Goal: Task Accomplishment & Management: Use online tool/utility

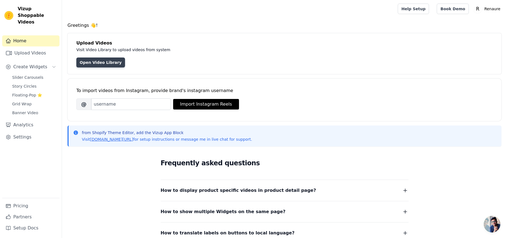
click at [96, 64] on link "Open Video Library" at bounding box center [100, 63] width 49 height 10
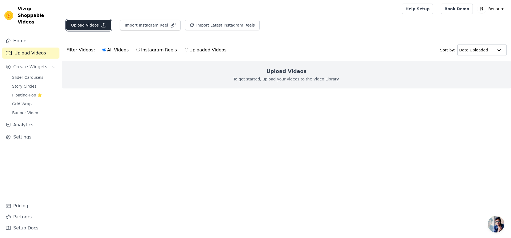
click at [94, 23] on button "Upload Videos" at bounding box center [88, 25] width 45 height 11
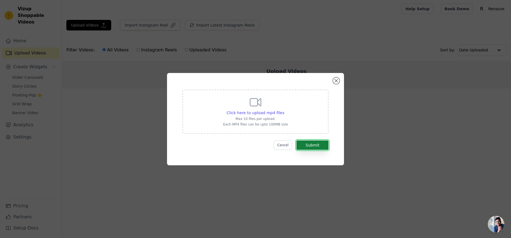
click at [321, 145] on button "Submit" at bounding box center [312, 144] width 32 height 9
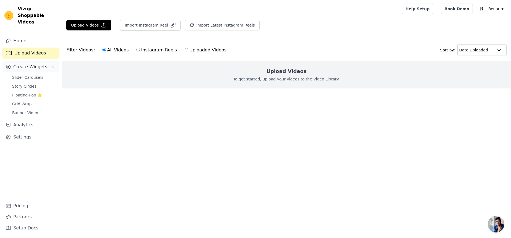
click at [33, 64] on span "Create Widgets" at bounding box center [30, 67] width 34 height 7
click at [30, 75] on span "Slider Carousels" at bounding box center [27, 78] width 31 height 6
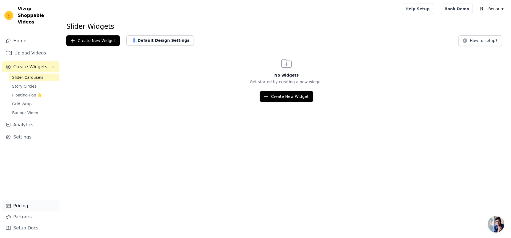
click at [22, 208] on link "Pricing" at bounding box center [30, 205] width 57 height 11
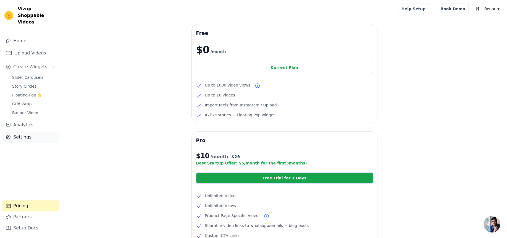
click at [26, 132] on link "Settings" at bounding box center [30, 137] width 57 height 11
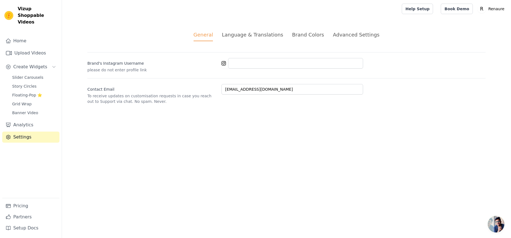
click at [255, 35] on div "Language & Translations" at bounding box center [252, 34] width 61 height 7
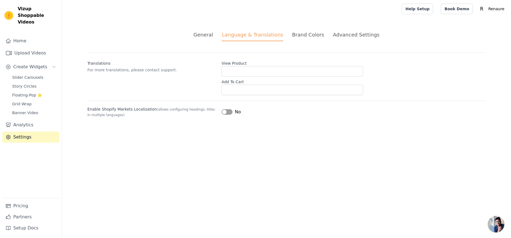
click at [300, 37] on div "Brand Colors" at bounding box center [308, 34] width 32 height 7
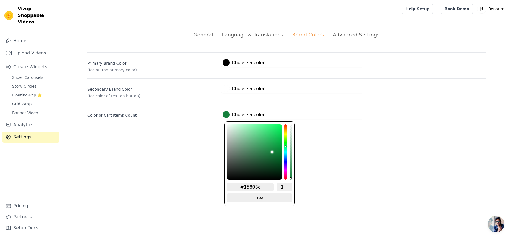
click at [225, 116] on div at bounding box center [226, 114] width 7 height 7
type input "#167a3b"
type input "#16793a"
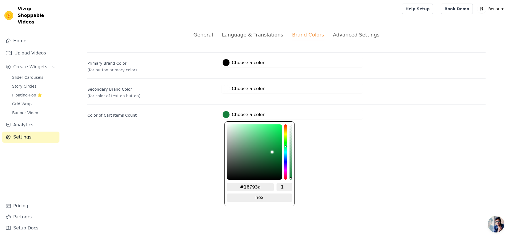
type input "#19773b"
type input "#1a713a"
type input "#1e693a"
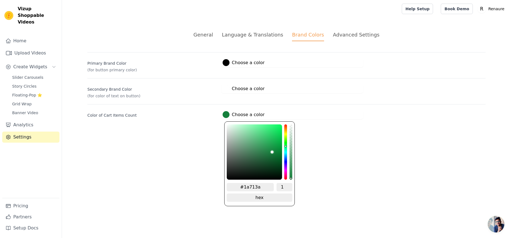
type input "#1e693a"
type input "#235b38"
type input "#264d34"
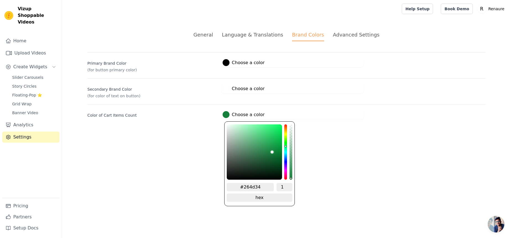
type input "#253d2e"
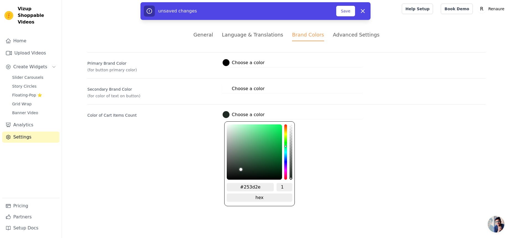
type input "#1f2923"
type input "#1e2521"
type input "#151615"
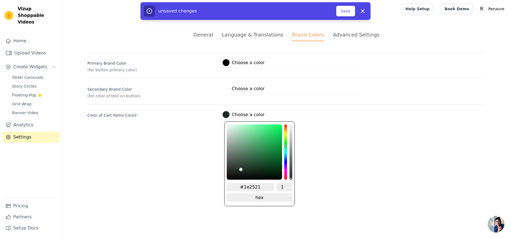
type input "#151615"
type input "#0e0e0e"
type input "#080808"
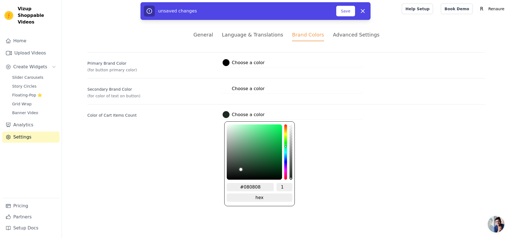
type input "#060606"
type input "#050505"
type input "#040404"
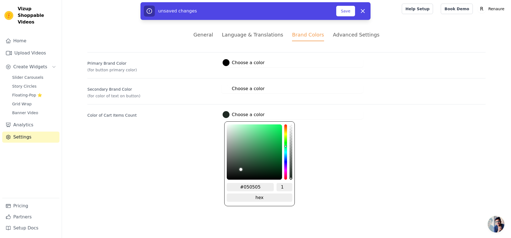
type input "#040404"
type input "#000000"
drag, startPoint x: 272, startPoint y: 153, endPoint x: 215, endPoint y: 187, distance: 66.3
click at [215, 132] on html "Vizup Shoppable Videos Home Upload Videos Create Widgets Slider Carousels Story…" at bounding box center [255, 66] width 511 height 132
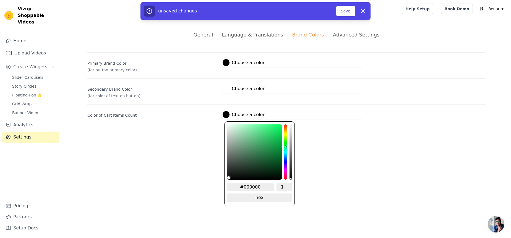
click at [199, 132] on html "Vizup Shoppable Videos Home Upload Videos Create Widgets Slider Carousels Story…" at bounding box center [255, 66] width 511 height 132
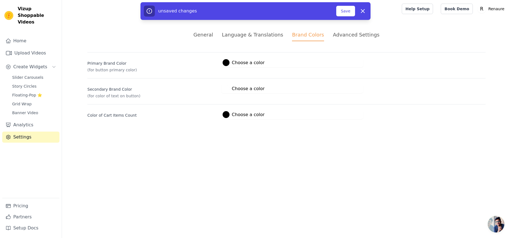
click at [333, 38] on li "Advanced Settings" at bounding box center [356, 36] width 46 height 10
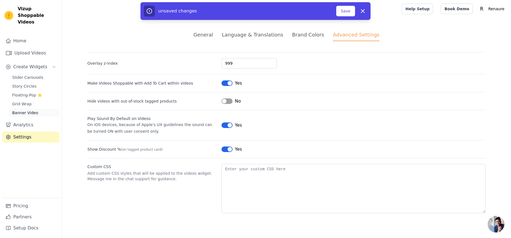
click at [21, 110] on span "Banner Video" at bounding box center [25, 113] width 26 height 6
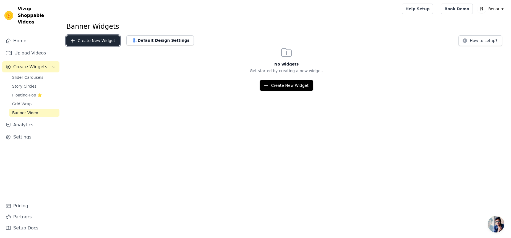
click at [90, 44] on button "Create New Widget" at bounding box center [92, 40] width 53 height 11
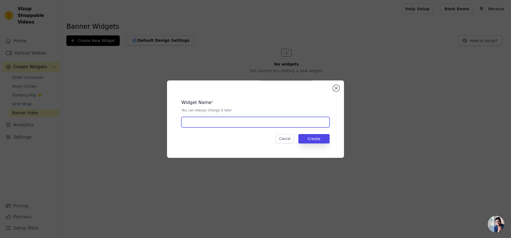
click at [276, 122] on input "text" at bounding box center [255, 122] width 148 height 11
type input "oijkl,"
click at [314, 139] on button "Create" at bounding box center [313, 138] width 31 height 9
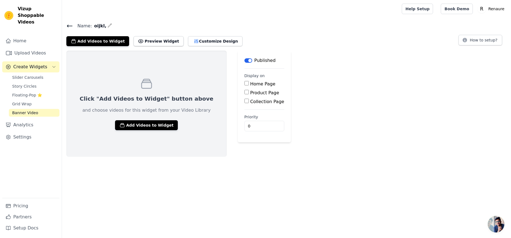
click at [244, 84] on input "Home Page" at bounding box center [246, 83] width 4 height 4
checkbox input "true"
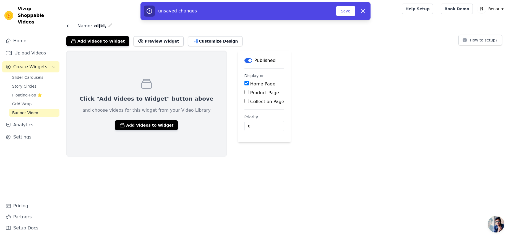
click at [144, 120] on div "Click "Add Videos to Widget" button above and choose videos for this widget fro…" at bounding box center [146, 104] width 160 height 106
click at [143, 124] on button "Add Videos to Widget" at bounding box center [146, 125] width 63 height 10
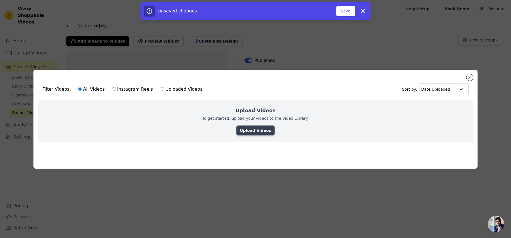
click at [259, 127] on link "Upload Videos" at bounding box center [255, 131] width 38 height 10
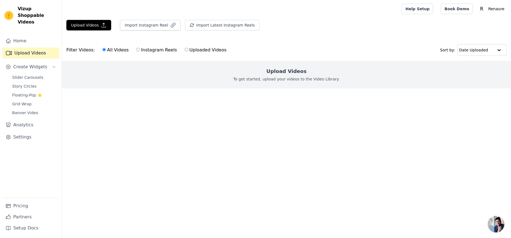
click at [262, 81] on p "To get started, upload your videos to the Video Library." at bounding box center [286, 79] width 106 height 6
click at [94, 24] on button "Upload Videos" at bounding box center [88, 25] width 45 height 11
click at [75, 23] on button "Upload Videos" at bounding box center [88, 25] width 45 height 11
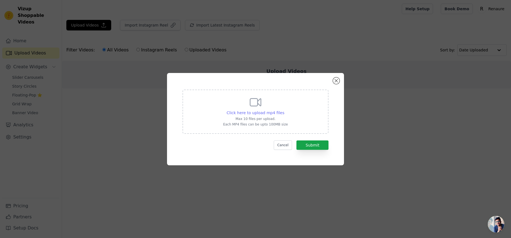
click at [253, 112] on span "Click here to upload mp4 files" at bounding box center [256, 113] width 58 height 4
click at [284, 110] on input "Click here to upload mp4 files Max 10 files per upload. Each MP4 files can be u…" at bounding box center [284, 110] width 0 height 0
type input "C:\fakepath\Untitled design(1).mp4"
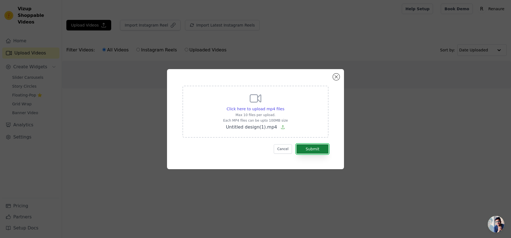
click at [317, 147] on button "Submit" at bounding box center [312, 148] width 32 height 9
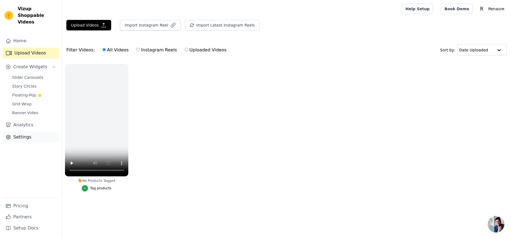
click at [21, 132] on link "Settings" at bounding box center [30, 137] width 57 height 11
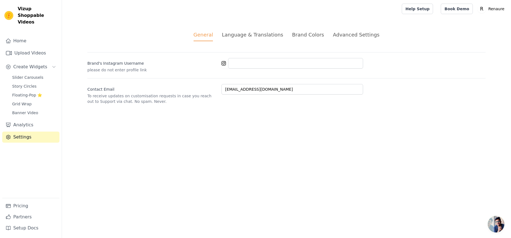
click at [252, 35] on div "Language & Translations" at bounding box center [252, 34] width 61 height 7
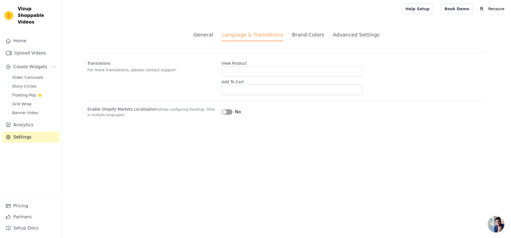
click at [346, 37] on div "Advanced Settings" at bounding box center [356, 34] width 46 height 7
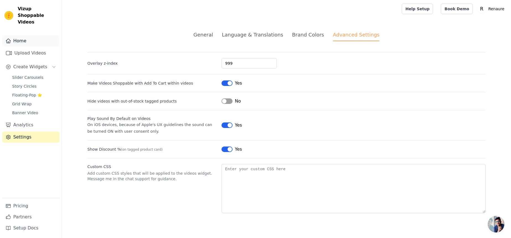
click at [19, 35] on link "Home" at bounding box center [30, 40] width 57 height 11
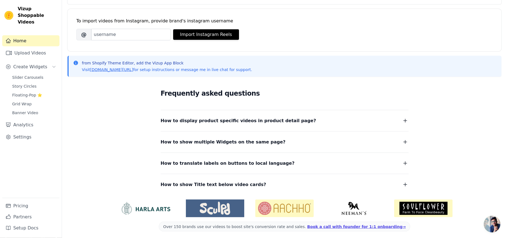
scroll to position [54, 0]
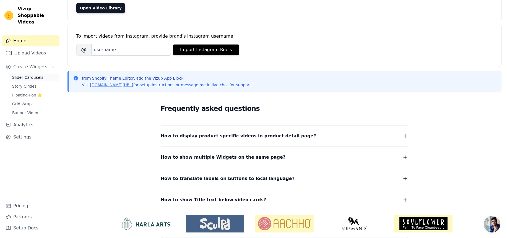
click at [42, 74] on link "Slider Carousels" at bounding box center [34, 78] width 51 height 8
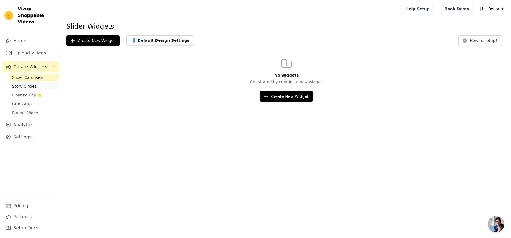
click at [25, 84] on span "Story Circles" at bounding box center [24, 87] width 24 height 6
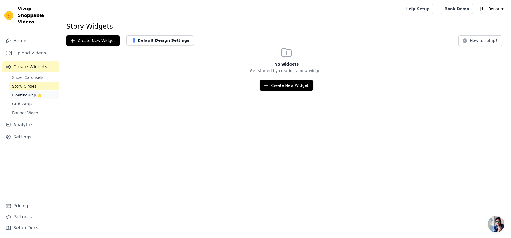
click at [23, 92] on span "Floating-Pop ⭐" at bounding box center [27, 95] width 30 height 6
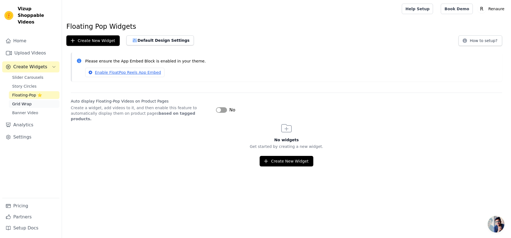
click at [21, 101] on span "Grid Wrap" at bounding box center [21, 104] width 19 height 6
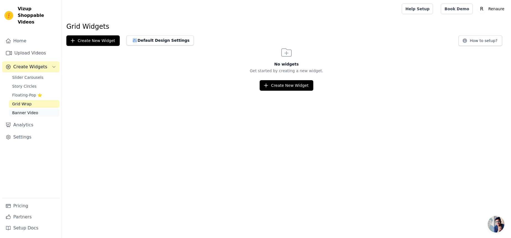
click at [19, 110] on span "Banner Video" at bounding box center [25, 113] width 26 height 6
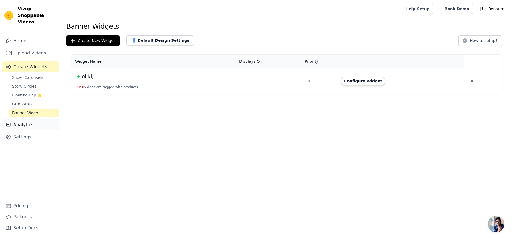
click at [20, 119] on link "Analytics" at bounding box center [30, 124] width 57 height 11
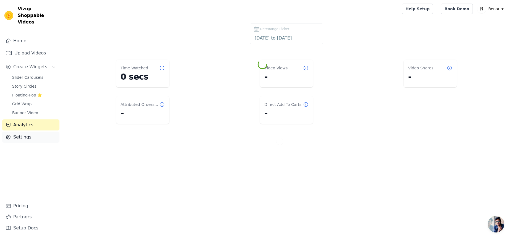
click at [20, 132] on link "Settings" at bounding box center [30, 137] width 57 height 11
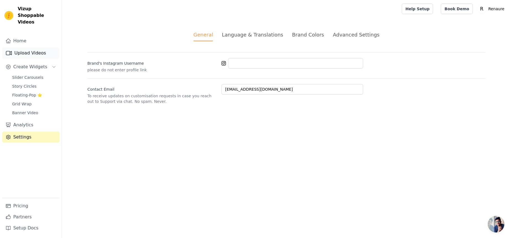
click at [35, 49] on link "Upload Videos" at bounding box center [30, 53] width 57 height 11
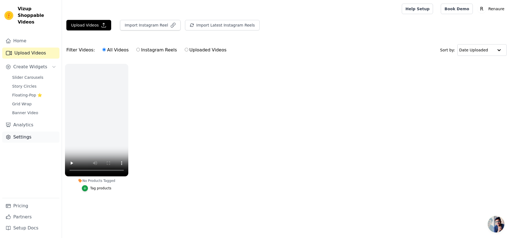
click at [20, 132] on link "Settings" at bounding box center [30, 137] width 57 height 11
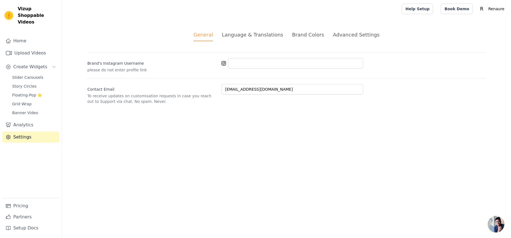
click at [356, 37] on div "Advanced Settings" at bounding box center [356, 34] width 46 height 7
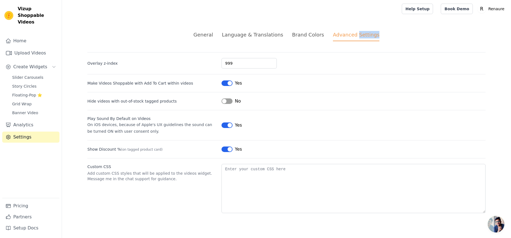
click at [356, 37] on div "Advanced Settings" at bounding box center [356, 36] width 46 height 10
click at [429, 11] on link "Help Setup" at bounding box center [417, 9] width 31 height 11
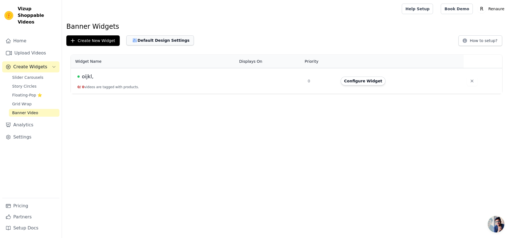
click at [168, 41] on button "Default Design Settings" at bounding box center [159, 40] width 67 height 10
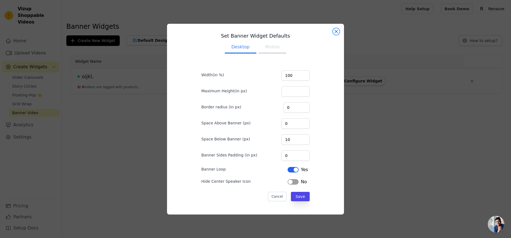
click at [333, 33] on div "Set Banner Widget Defaults Desktop Mobile Width(in %) 100 Maximum Height(in px)…" at bounding box center [255, 119] width 177 height 191
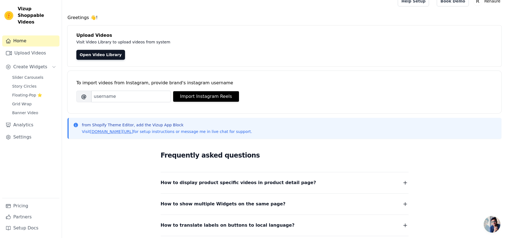
scroll to position [72, 0]
